Goal: Transaction & Acquisition: Purchase product/service

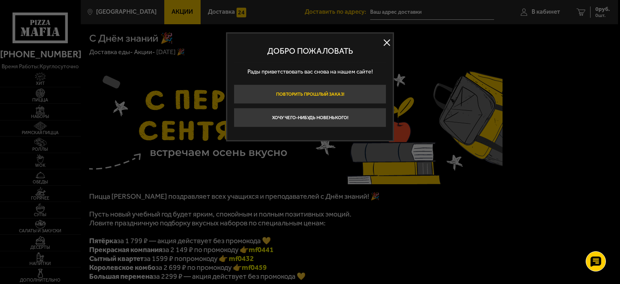
click at [331, 98] on button "Повторить прошлый заказ!" at bounding box center [310, 93] width 153 height 19
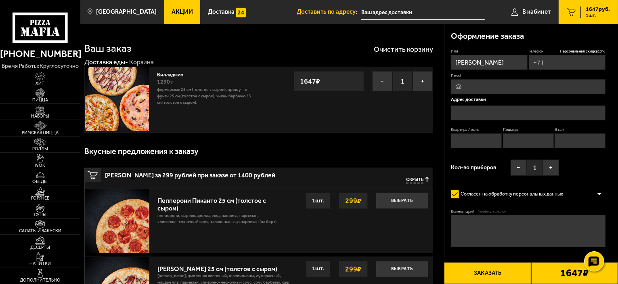
type input "[PHONE_NUMBER]"
type input "[STREET_ADDRESS][PERSON_NAME]"
type input "29"
type input "4"
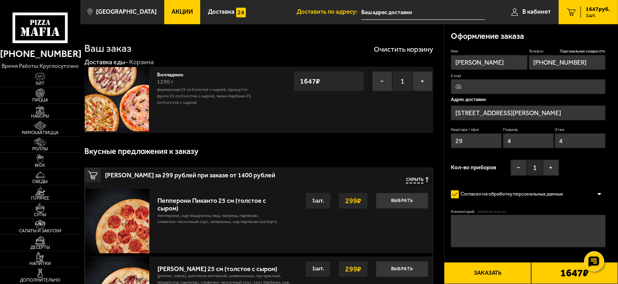
type input "[STREET_ADDRESS][PERSON_NAME]"
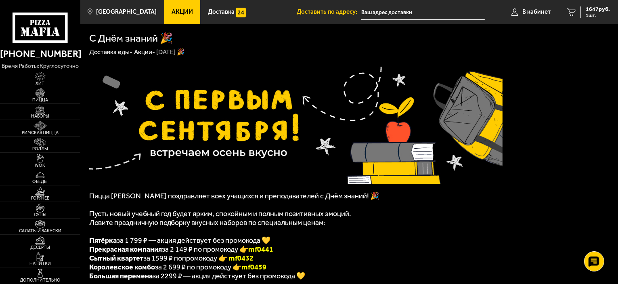
scroll to position [242, 0]
